Goal: Information Seeking & Learning: Check status

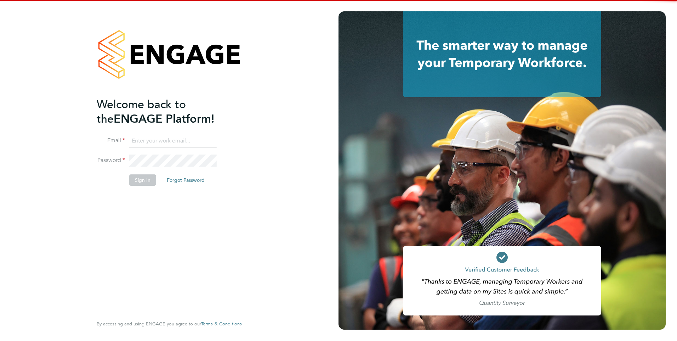
click at [182, 144] on input at bounding box center [172, 141] width 87 height 13
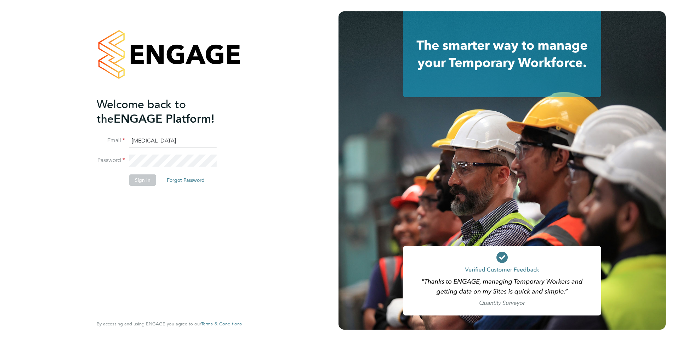
type input "yazmin.cole@prsjobs.com"
click at [149, 176] on button "Sign In" at bounding box center [142, 179] width 27 height 11
click at [148, 178] on div "Sorry, we are having problems connecting to our services." at bounding box center [169, 170] width 339 height 341
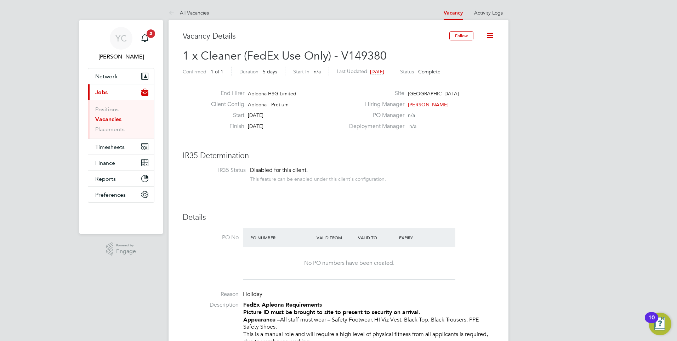
click at [122, 116] on li "Vacancies" at bounding box center [121, 121] width 53 height 10
click at [146, 40] on icon "Main navigation" at bounding box center [145, 38] width 8 height 8
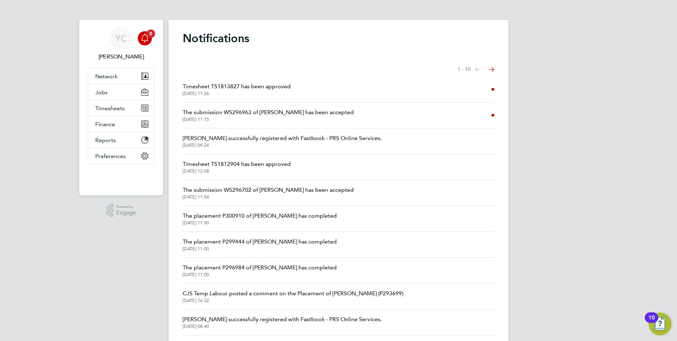
click at [295, 116] on span "The submission WS296963 of Jan Hempl has been accepted" at bounding box center [268, 112] width 171 height 8
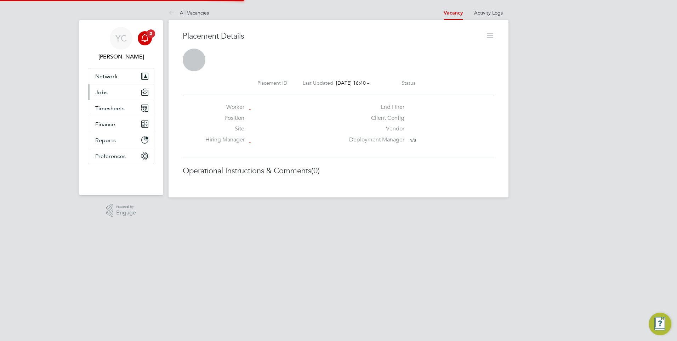
scroll to position [7, 107]
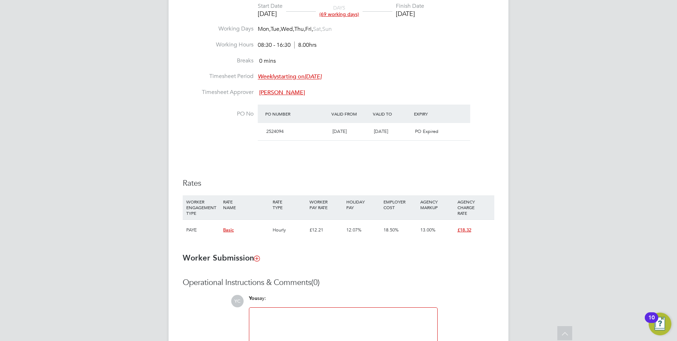
drag, startPoint x: 544, startPoint y: 223, endPoint x: 523, endPoint y: 215, distance: 22.2
click at [543, 221] on div "YC Yazmin Cole Notifications 2 Applications: Network Team Members Businesses Si…" at bounding box center [338, 66] width 677 height 699
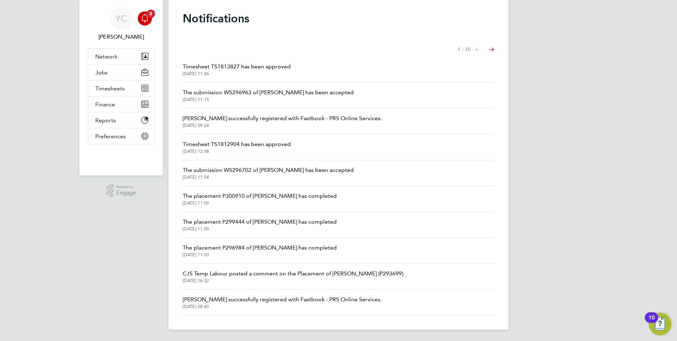
click at [146, 19] on icon "Main navigation" at bounding box center [145, 18] width 8 height 8
click at [260, 301] on span "Stephen Brown successfully registered with Fastbook - PRS Online Services." at bounding box center [282, 299] width 199 height 8
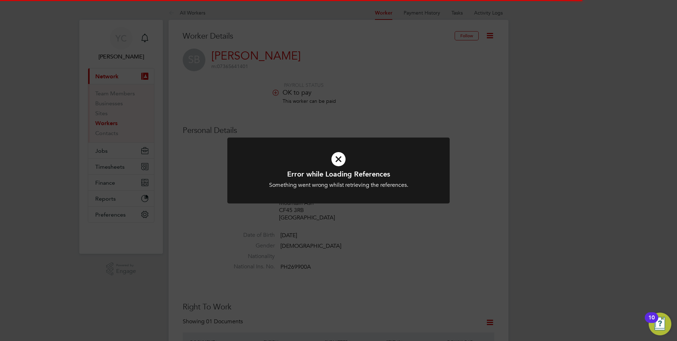
drag, startPoint x: 482, startPoint y: 149, endPoint x: 487, endPoint y: 146, distance: 6.0
click at [486, 147] on div "Error while Loading References Something went wrong whilst retrieving the refer…" at bounding box center [338, 170] width 677 height 341
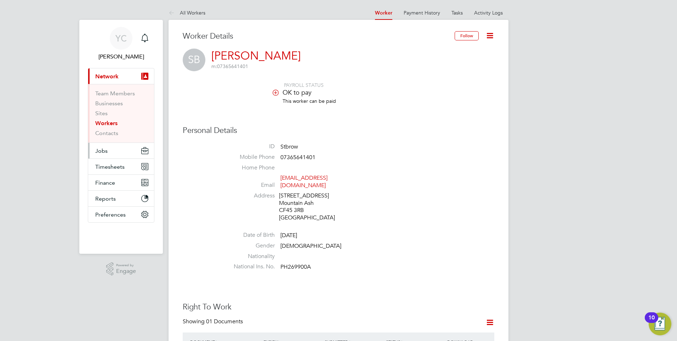
click at [116, 154] on button "Jobs" at bounding box center [121, 151] width 66 height 16
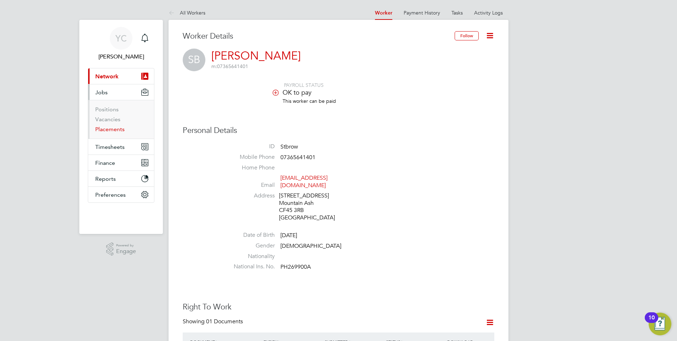
click at [110, 129] on link "Placements" at bounding box center [109, 129] width 29 height 7
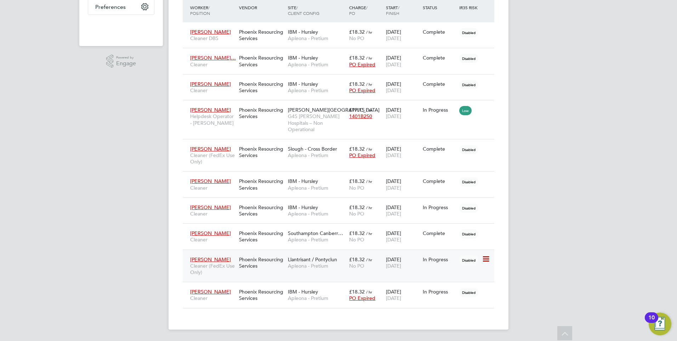
click at [267, 261] on div "Phoenix Resourcing Services" at bounding box center [261, 262] width 49 height 20
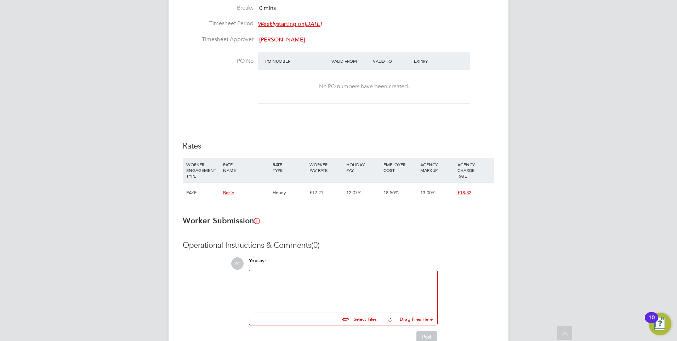
scroll to position [354, 0]
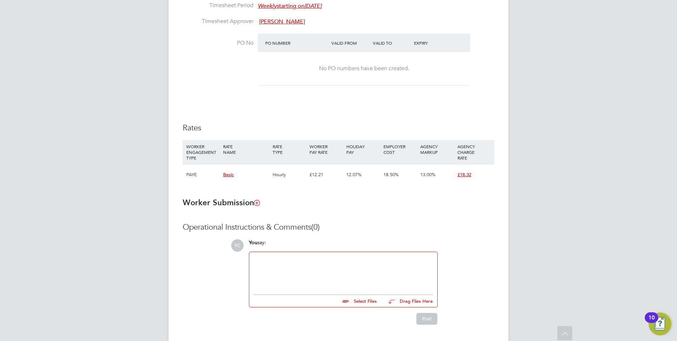
drag, startPoint x: 67, startPoint y: 226, endPoint x: 152, endPoint y: 291, distance: 107.4
click at [86, 231] on div "YC [PERSON_NAME] Notifications Applications: Network Team Members Businesses Si…" at bounding box center [338, 3] width 677 height 715
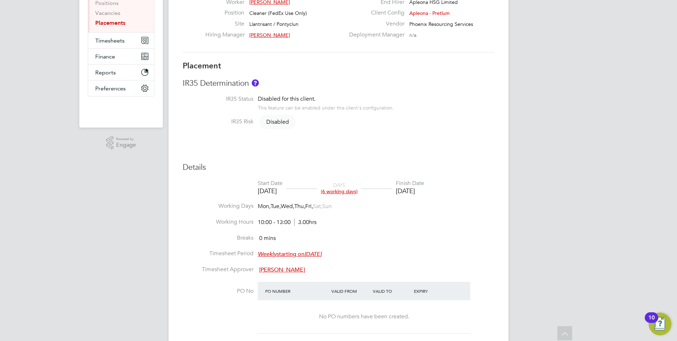
scroll to position [38, 0]
